Goal: Information Seeking & Learning: Learn about a topic

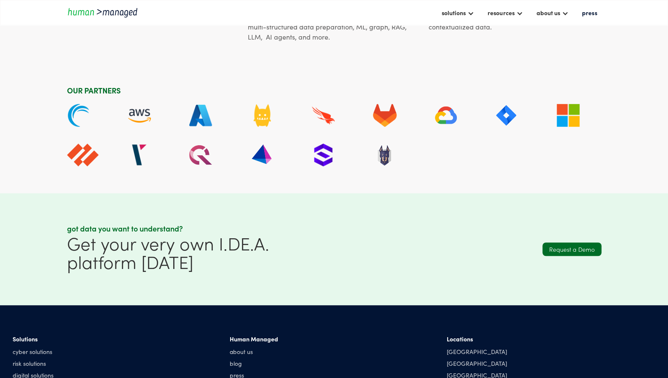
scroll to position [2239, 0]
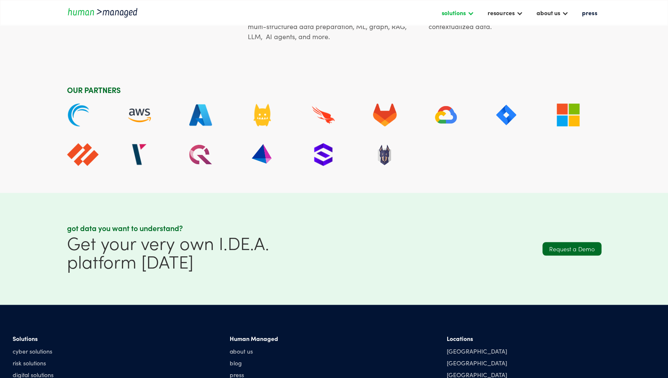
click at [469, 13] on div "solutions" at bounding box center [457, 12] width 41 height 14
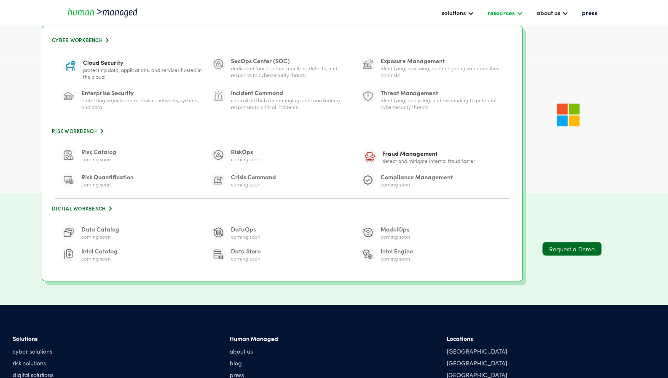
click at [522, 12] on div at bounding box center [519, 12] width 7 height 7
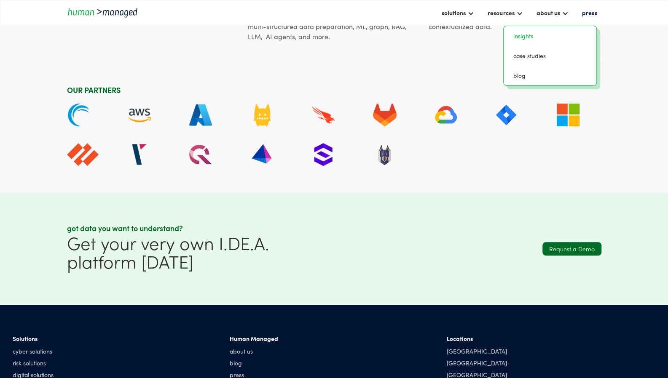
click at [531, 39] on link "insights" at bounding box center [550, 35] width 86 height 13
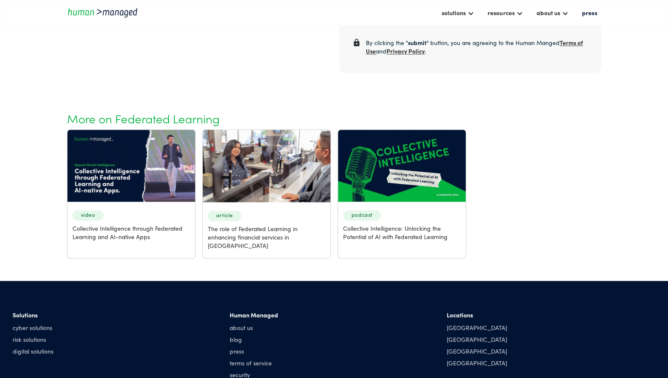
scroll to position [745, 0]
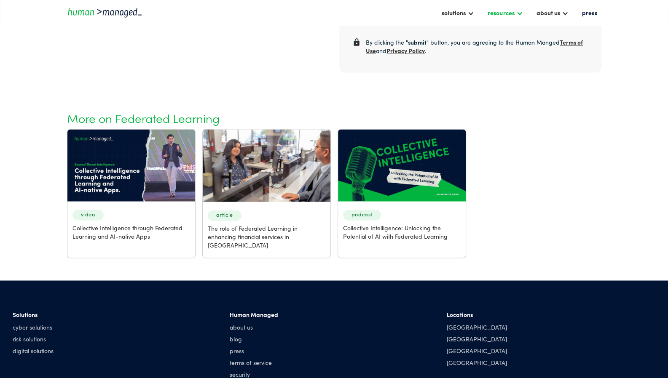
click at [522, 13] on div at bounding box center [519, 12] width 7 height 7
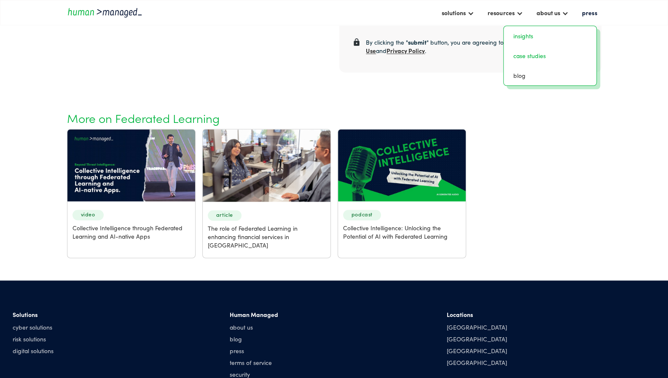
click at [531, 56] on link "case studies" at bounding box center [550, 55] width 86 height 13
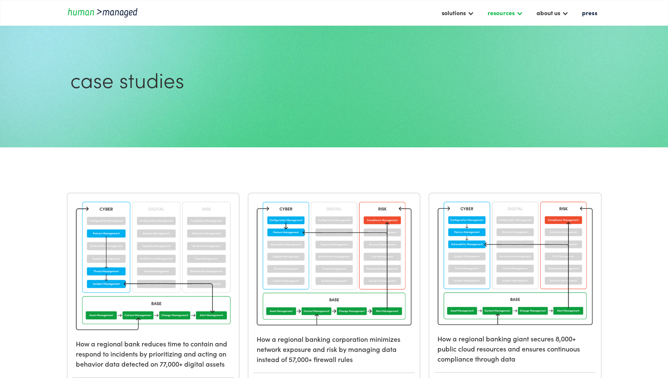
click at [526, 11] on div "resources" at bounding box center [504, 12] width 43 height 14
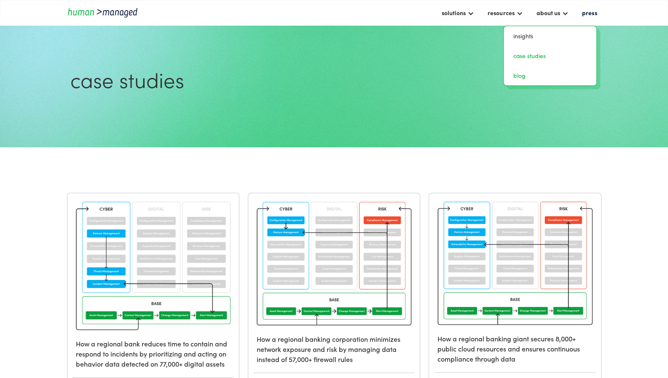
click at [530, 78] on link "blog" at bounding box center [550, 75] width 86 height 13
click at [568, 11] on div at bounding box center [564, 12] width 7 height 7
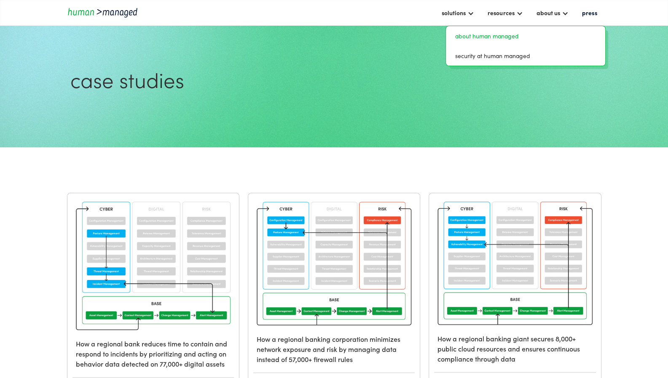
click at [518, 39] on link "about human managed" at bounding box center [525, 35] width 153 height 13
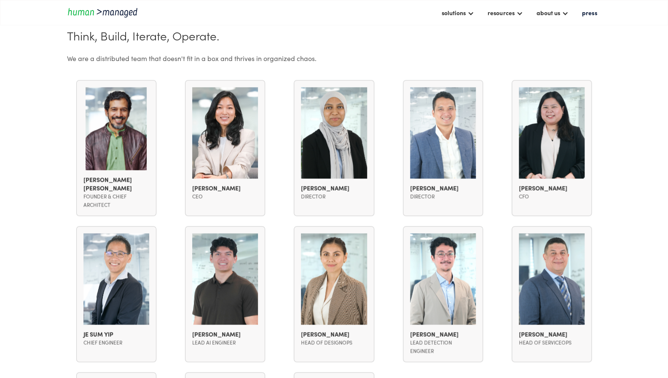
scroll to position [660, 0]
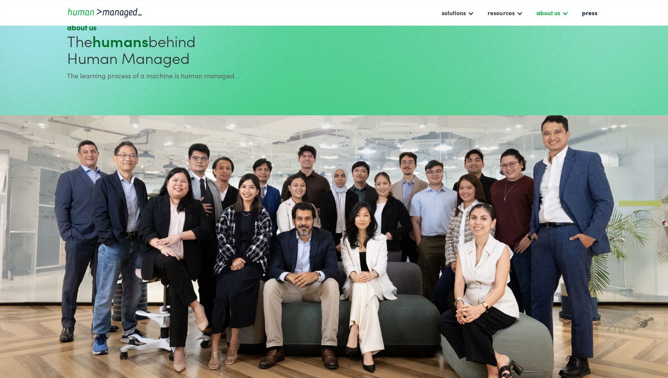
click at [560, 16] on div "about us" at bounding box center [548, 13] width 24 height 10
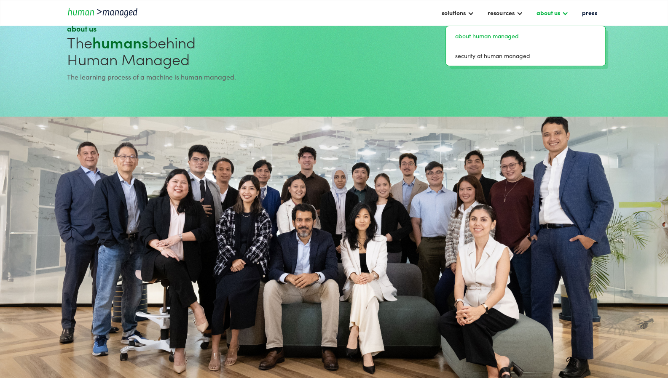
scroll to position [30, 0]
click at [525, 51] on link "security at human managed" at bounding box center [525, 55] width 153 height 13
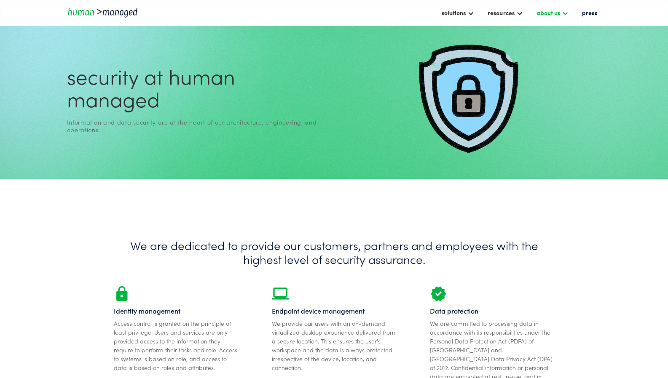
click at [547, 17] on div "about us" at bounding box center [548, 13] width 24 height 10
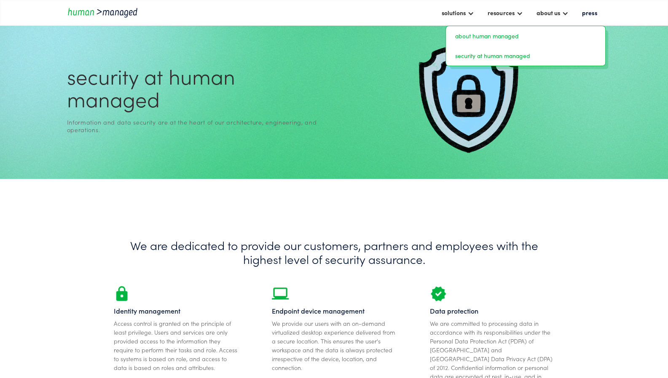
click at [529, 30] on link "about human managed" at bounding box center [525, 35] width 153 height 13
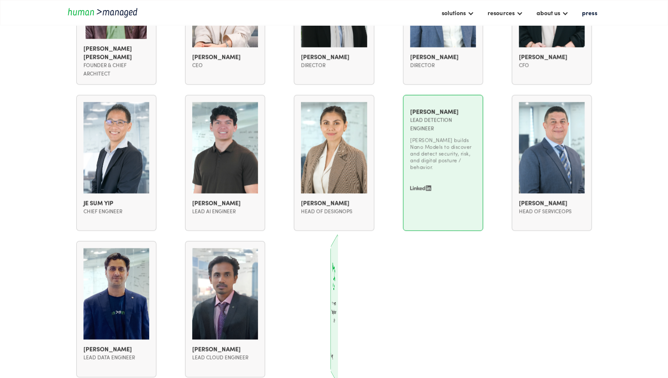
scroll to position [773, 0]
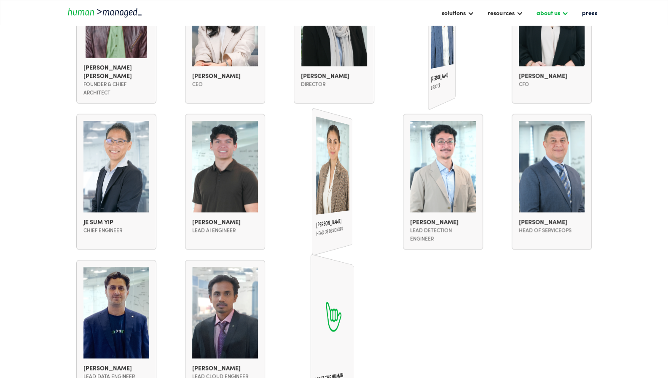
click at [552, 18] on div "about us" at bounding box center [552, 12] width 40 height 14
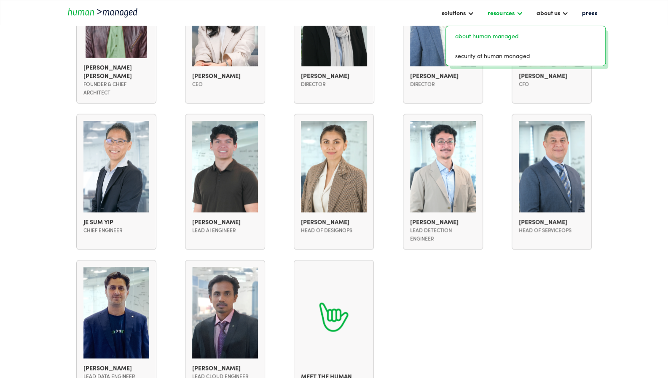
click at [518, 12] on div at bounding box center [519, 12] width 7 height 7
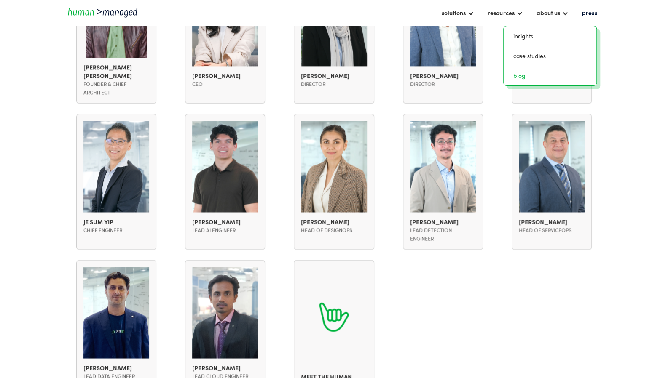
click at [522, 75] on link "blog" at bounding box center [550, 75] width 86 height 13
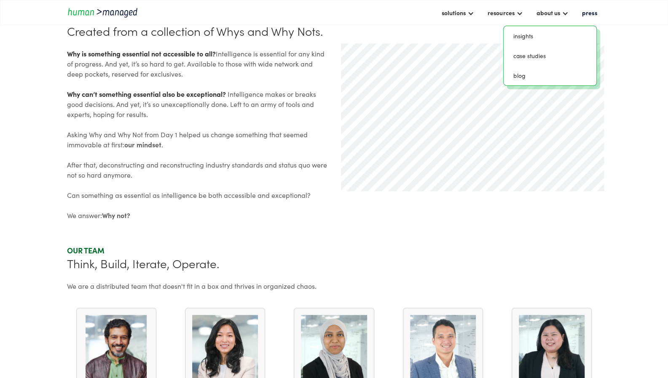
scroll to position [536, 0]
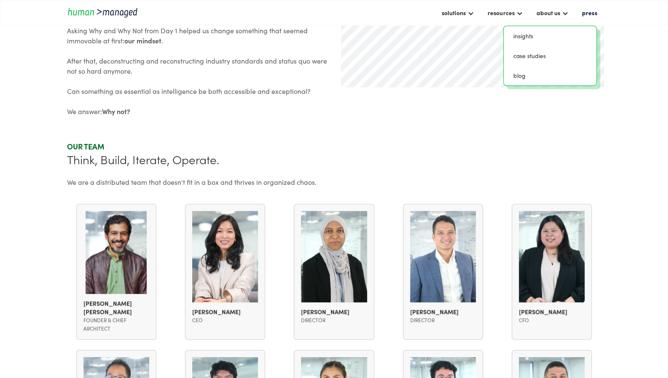
click at [639, 113] on section "Our Story Created from a collection of Whys and Why Nots. Why is something esse…" at bounding box center [334, 13] width 668 height 258
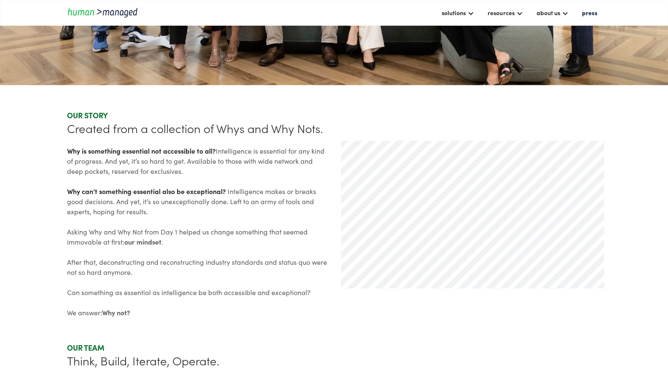
scroll to position [0, 0]
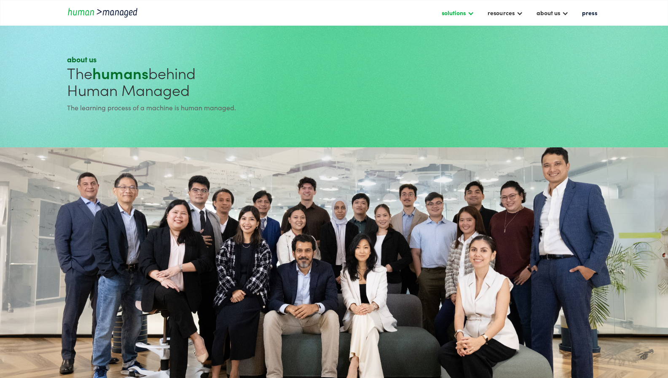
click at [471, 13] on div at bounding box center [470, 12] width 7 height 7
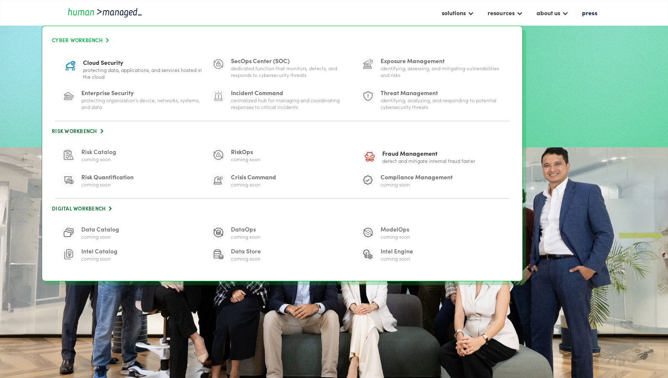
click at [72, 40] on link "Cyber Workbench " at bounding box center [282, 40] width 463 height 11
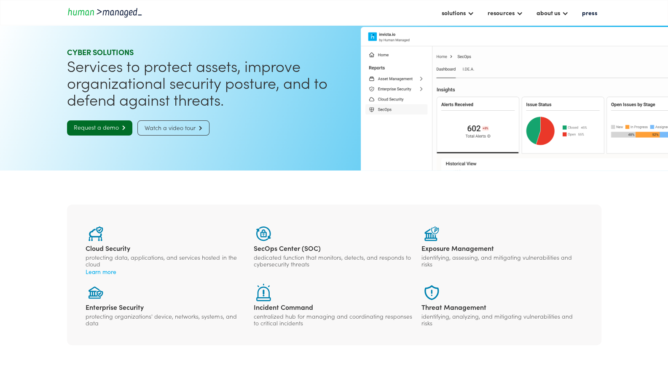
scroll to position [17, 0]
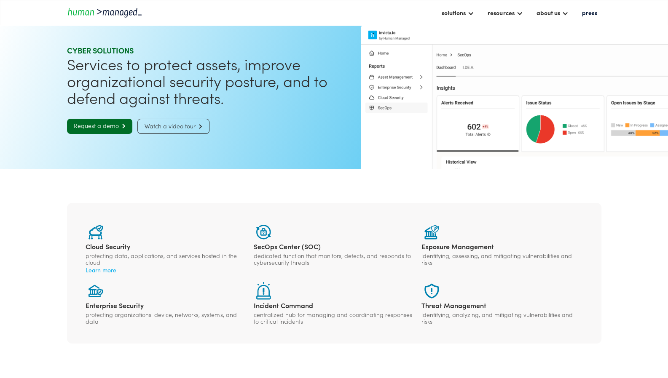
click at [632, 278] on section "Cloud Security protecting data, applications, and services hosted in the cloud …" at bounding box center [334, 273] width 668 height 209
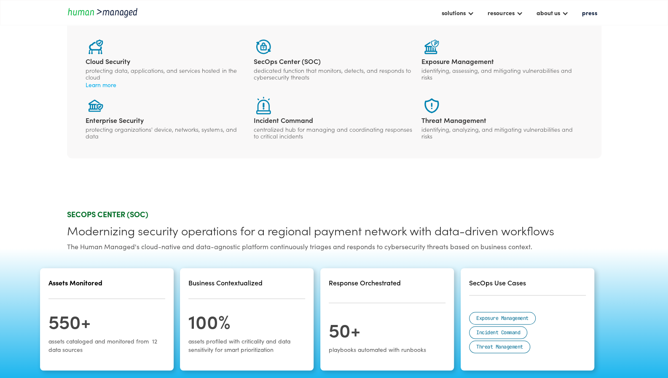
scroll to position [206, 0]
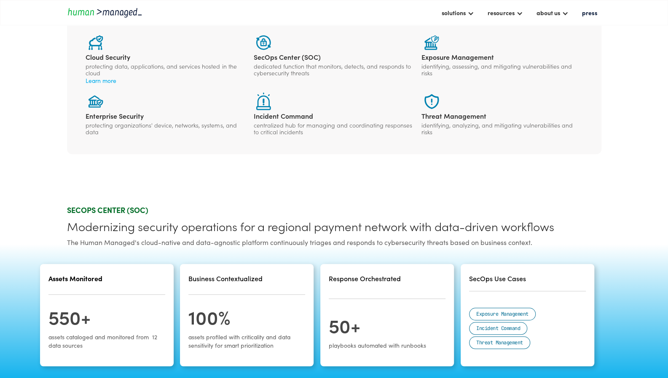
click at [619, 77] on section "Cloud Security protecting data, applications, and services hosted in the cloud …" at bounding box center [334, 83] width 668 height 209
click at [557, 6] on div "about us" at bounding box center [552, 12] width 40 height 14
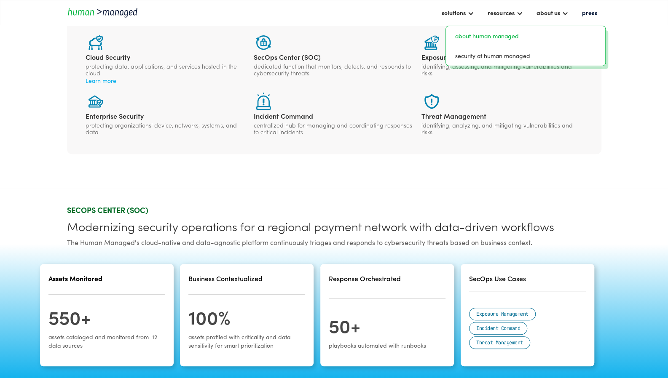
click at [504, 35] on link "about human managed" at bounding box center [525, 35] width 153 height 13
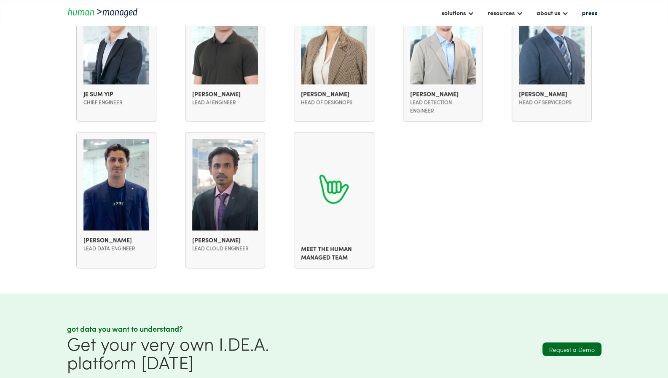
scroll to position [1146, 0]
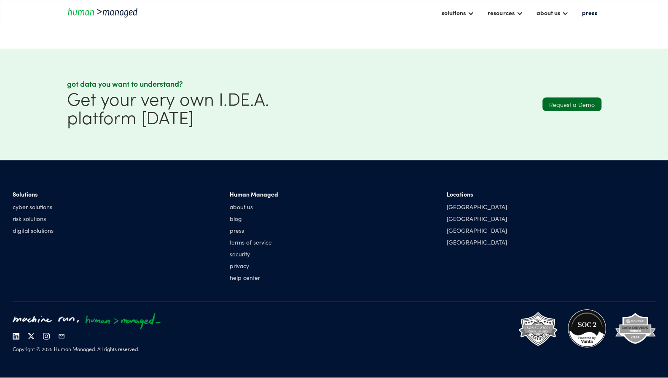
click at [90, 17] on img "home" at bounding box center [105, 12] width 76 height 11
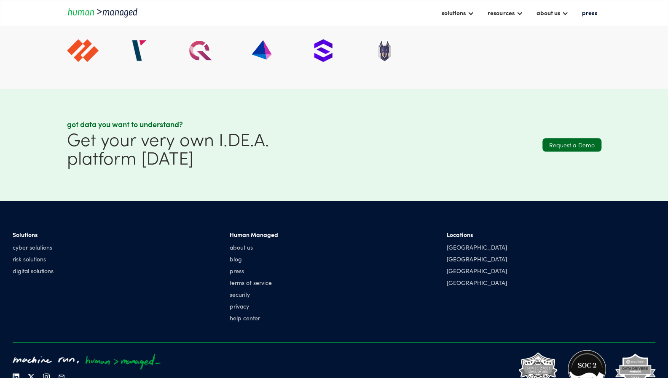
scroll to position [2344, 0]
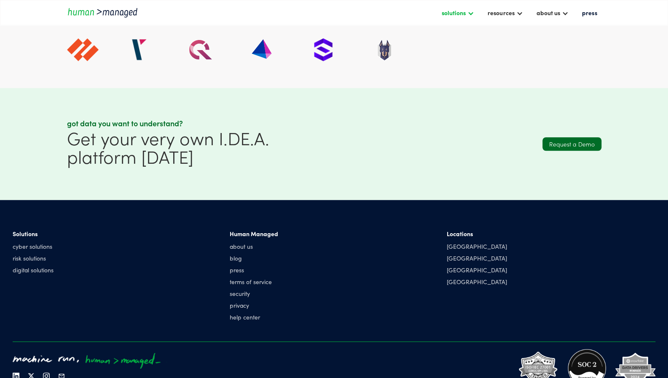
click at [453, 6] on div "solutions" at bounding box center [457, 12] width 41 height 14
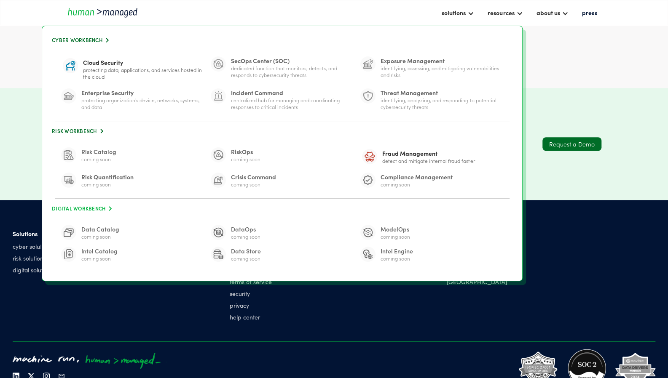
click at [81, 204] on link "Digital Workbench " at bounding box center [282, 208] width 463 height 11
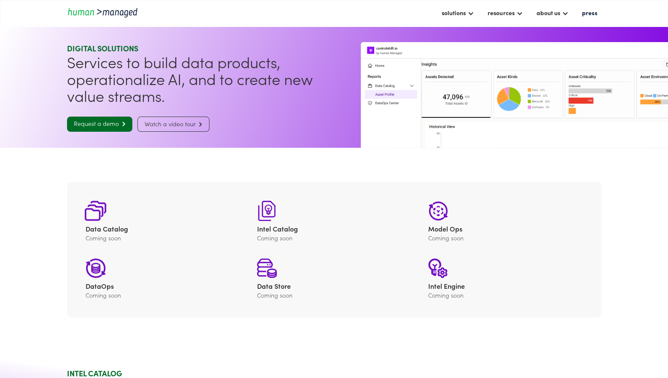
click at [169, 214] on link "Data Catalog Coming soon Learn more" at bounding box center [163, 221] width 154 height 40
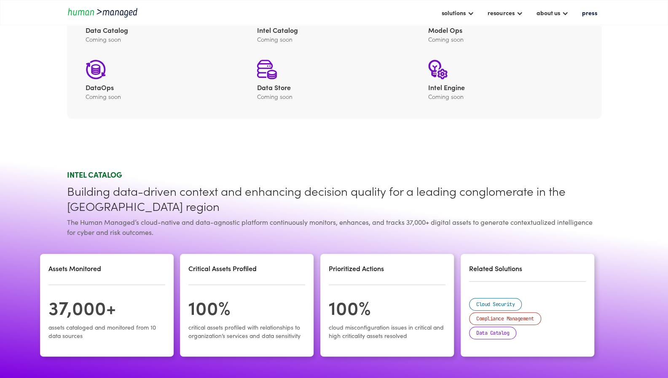
scroll to position [200, 0]
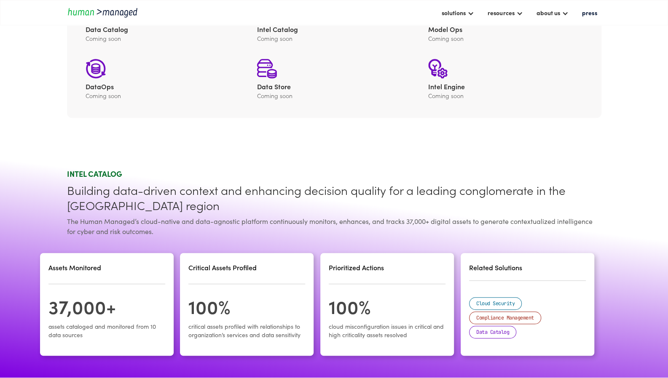
click at [589, 95] on div "Data Catalog Coming soon Learn more Intel Catalog Coming soon Learn more Model …" at bounding box center [334, 50] width 534 height 136
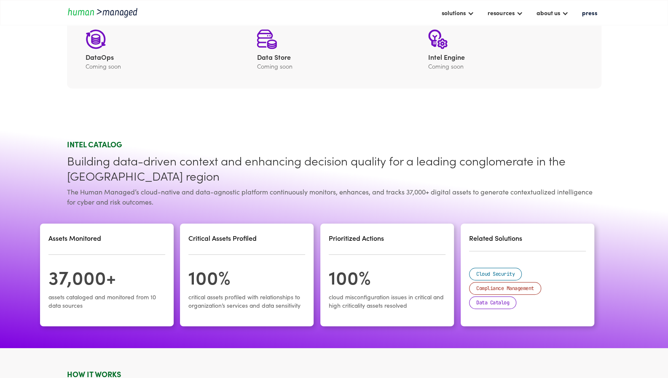
scroll to position [229, 0]
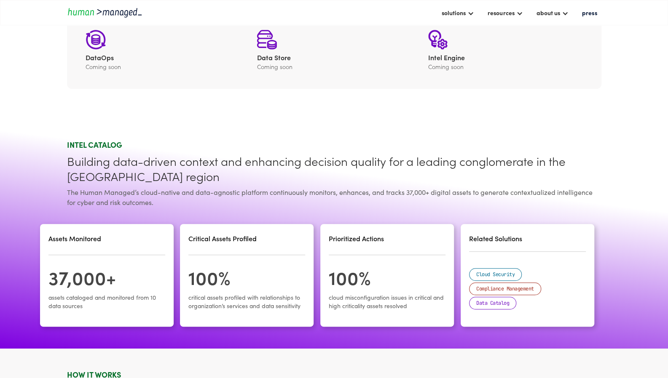
click at [445, 105] on section "Data Catalog Coming soon Learn more Intel Catalog Coming soon Learn more Model …" at bounding box center [334, 21] width 668 height 204
click at [395, 193] on div "The Human Managed’s cloud-native and data-agnostic platform continuously monito…" at bounding box center [334, 197] width 534 height 20
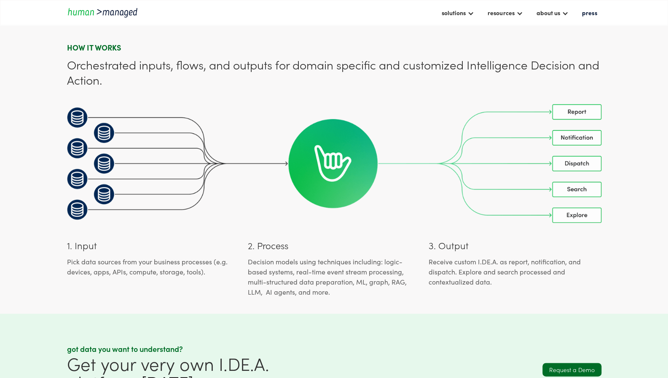
scroll to position [555, 0]
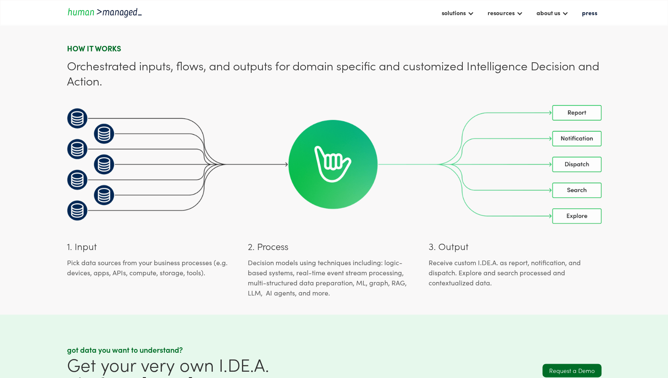
click at [601, 279] on div "Receive custom I.DE.A. as report, notification, and dispatch​. Explore and sear…" at bounding box center [515, 272] width 172 height 30
click at [458, 12] on div "solutions" at bounding box center [454, 13] width 24 height 10
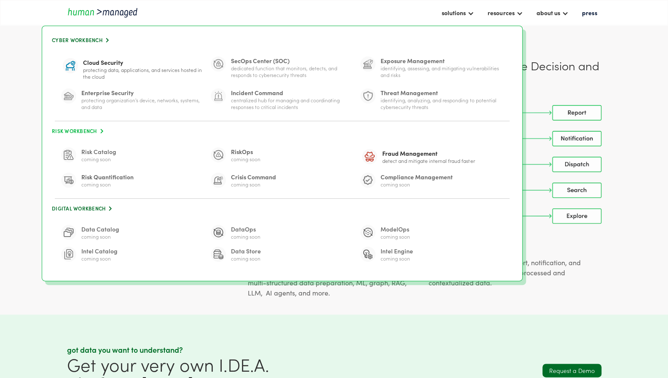
click at [80, 132] on link "Risk Workbench " at bounding box center [282, 131] width 463 height 11
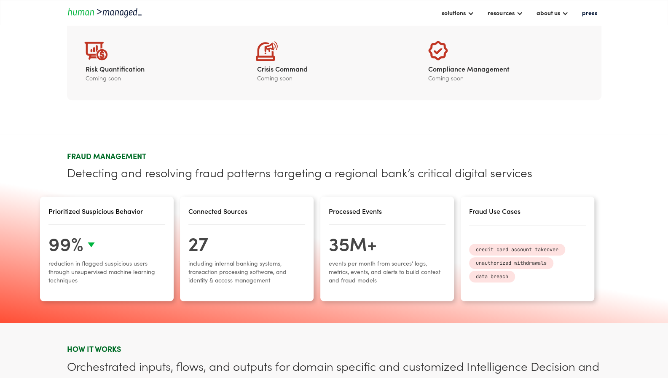
scroll to position [263, 0]
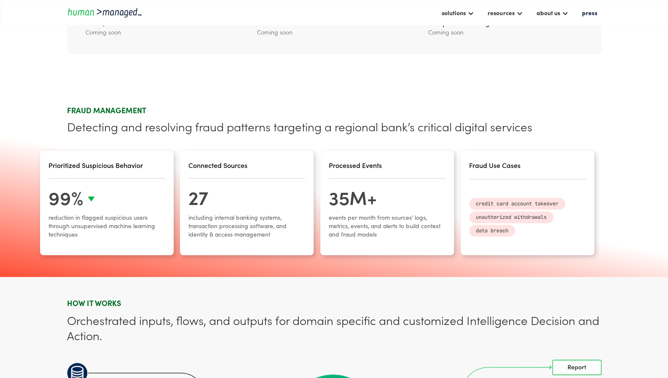
click at [644, 167] on section "FRAUD MANAGEMENT Detecting and resolving fraud patterns targeting a regional ba…" at bounding box center [334, 182] width 668 height 189
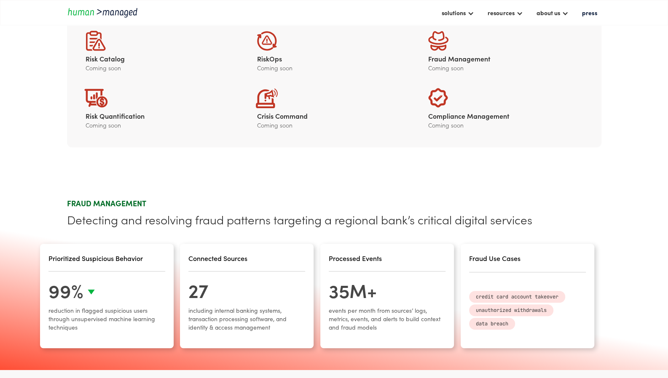
scroll to position [170, 0]
click at [625, 105] on section "Risk Catalog Coming soon RiskOps Coming soon Learn more Fraud Management Coming…" at bounding box center [334, 80] width 668 height 204
